Goal: Navigation & Orientation: Find specific page/section

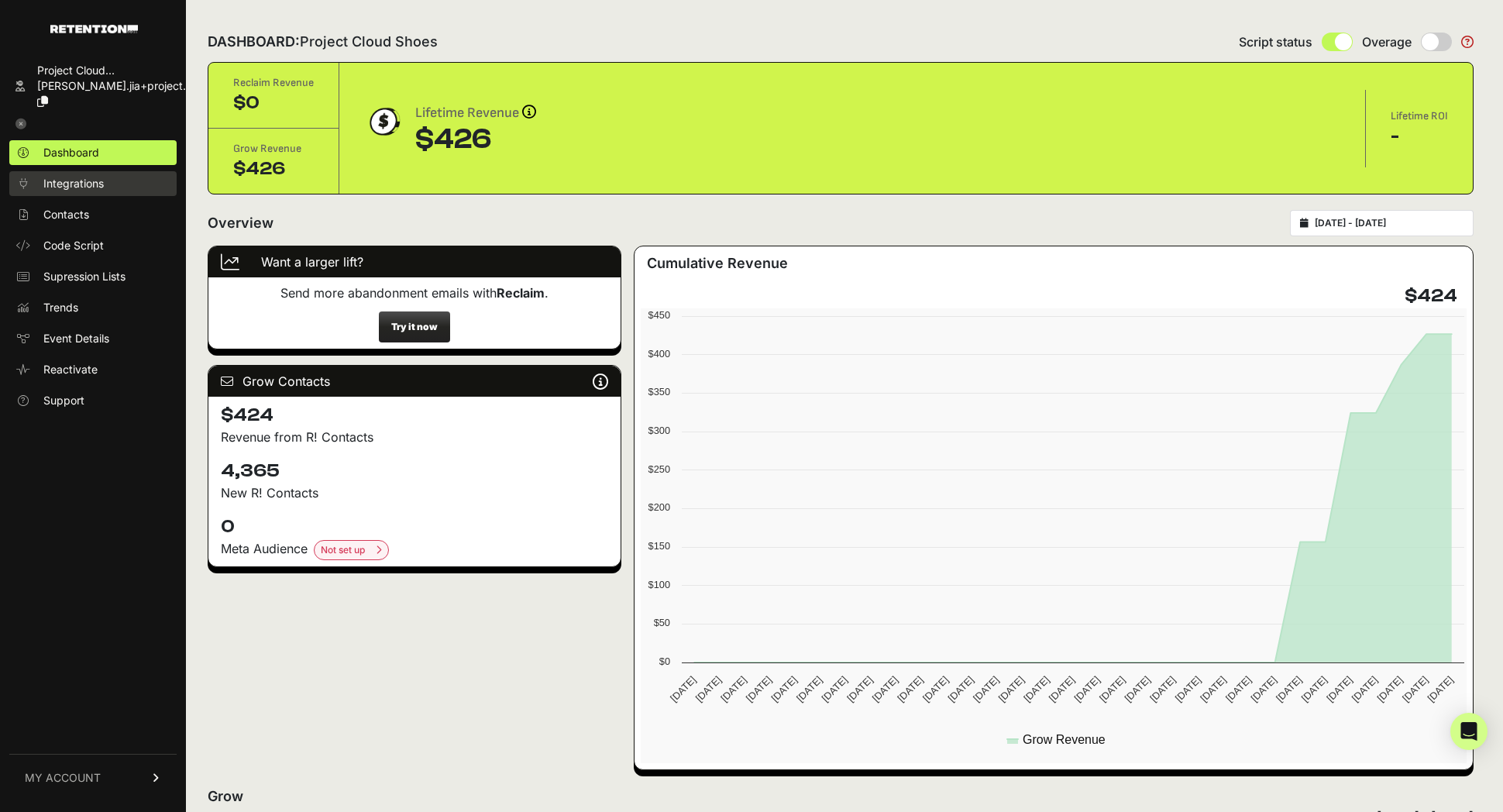
click at [91, 176] on span "Integrations" at bounding box center [73, 184] width 60 height 16
click at [93, 331] on span "Event Details" at bounding box center [76, 339] width 66 height 16
click at [89, 331] on span "Event Details" at bounding box center [76, 339] width 66 height 16
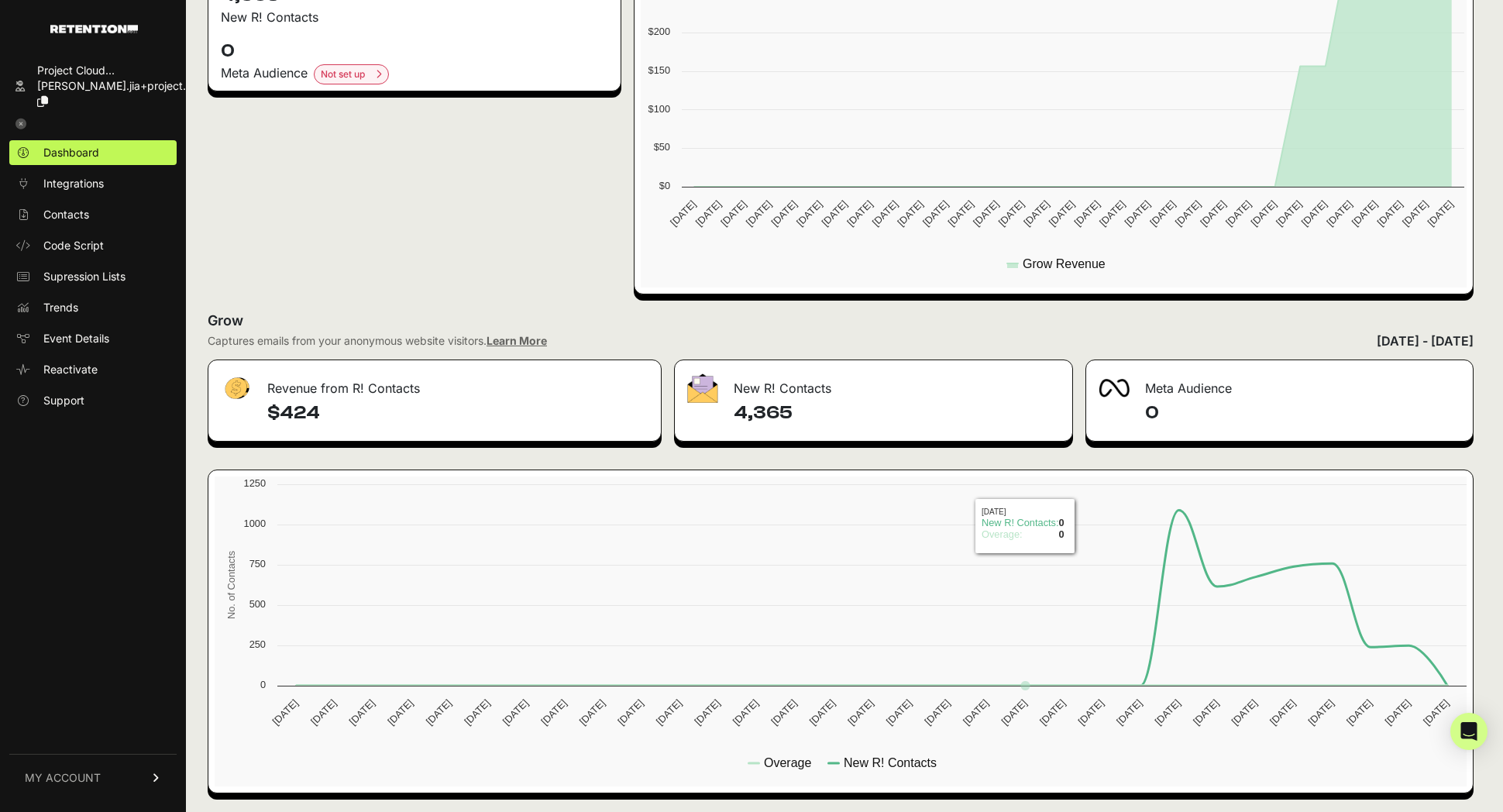
scroll to position [204, 0]
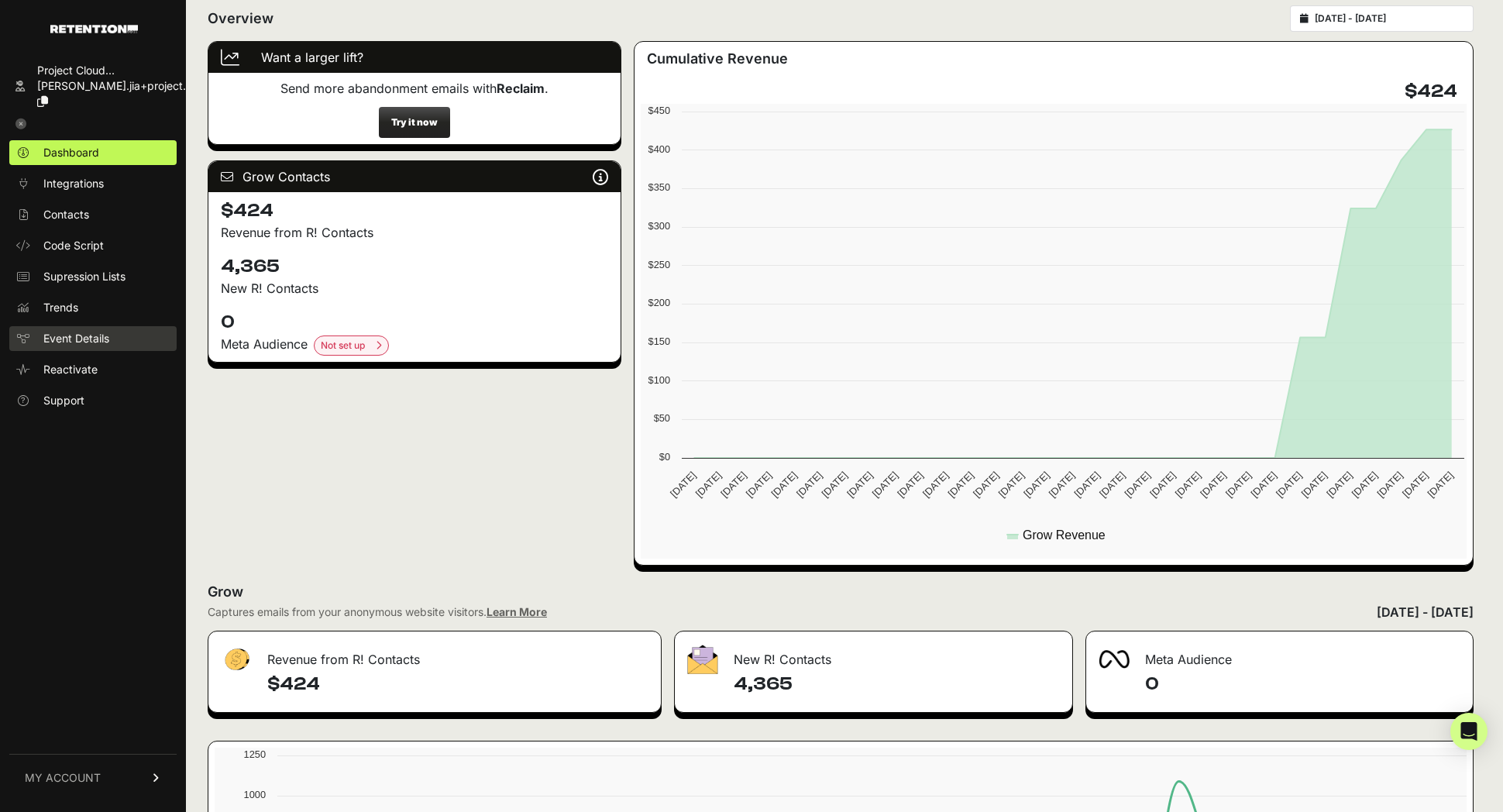
click at [110, 331] on span "Event Details" at bounding box center [76, 339] width 66 height 16
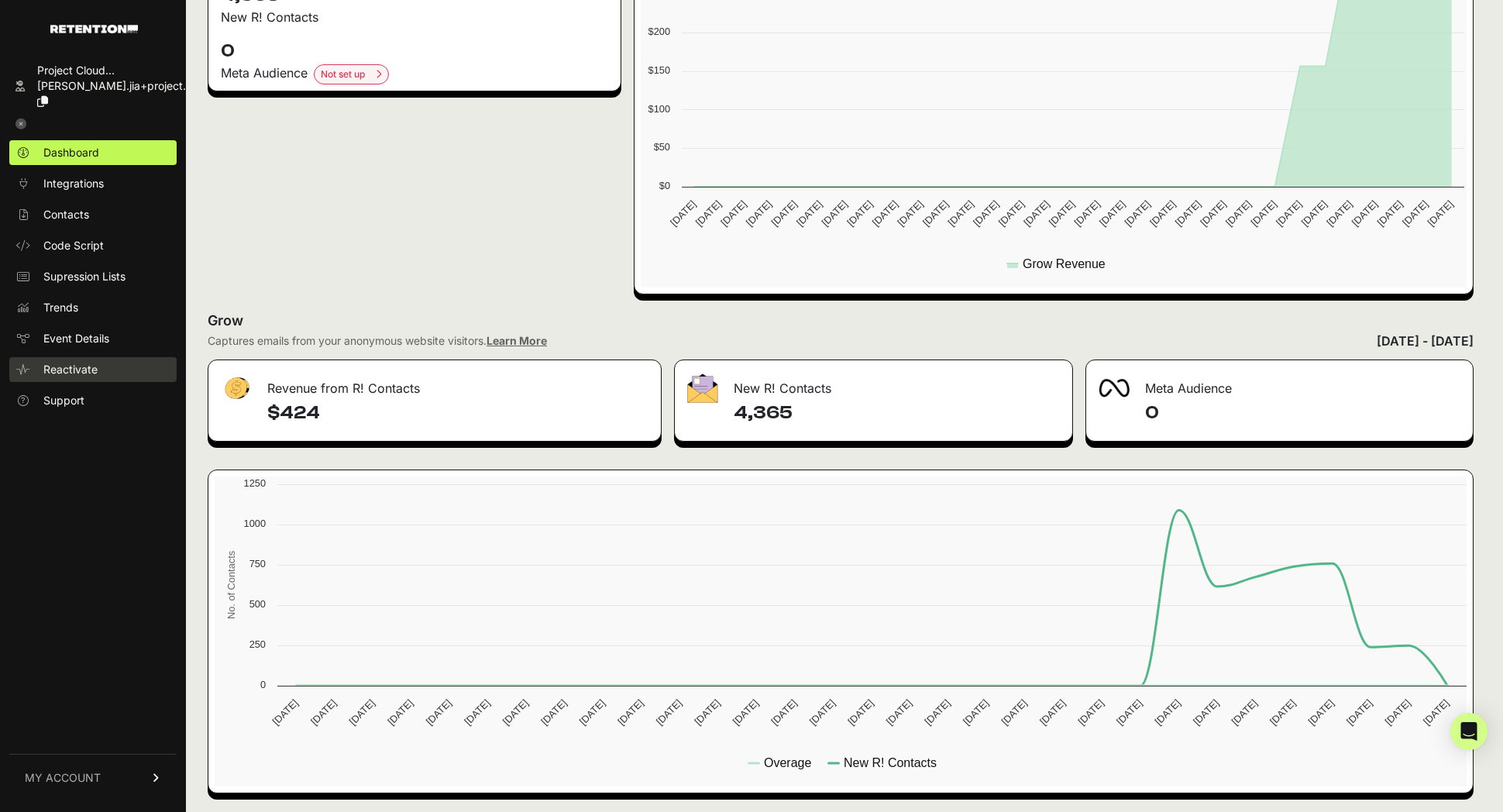
scroll to position [0, 0]
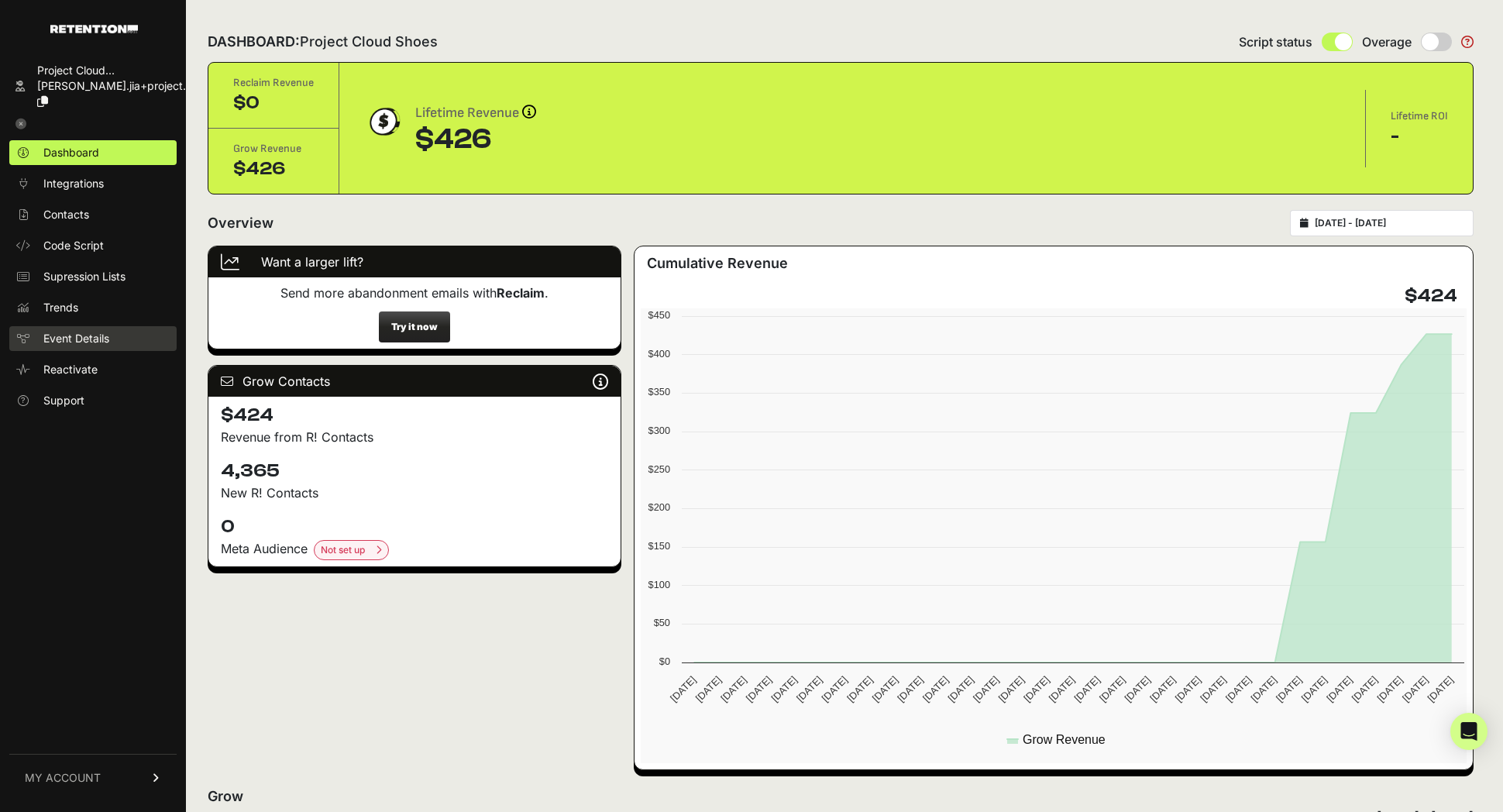
click at [103, 331] on span "Event Details" at bounding box center [76, 339] width 66 height 16
click at [116, 326] on link "Event Details" at bounding box center [93, 338] width 167 height 25
click at [97, 326] on link "Event Details" at bounding box center [93, 338] width 167 height 25
